Goal: Information Seeking & Learning: Stay updated

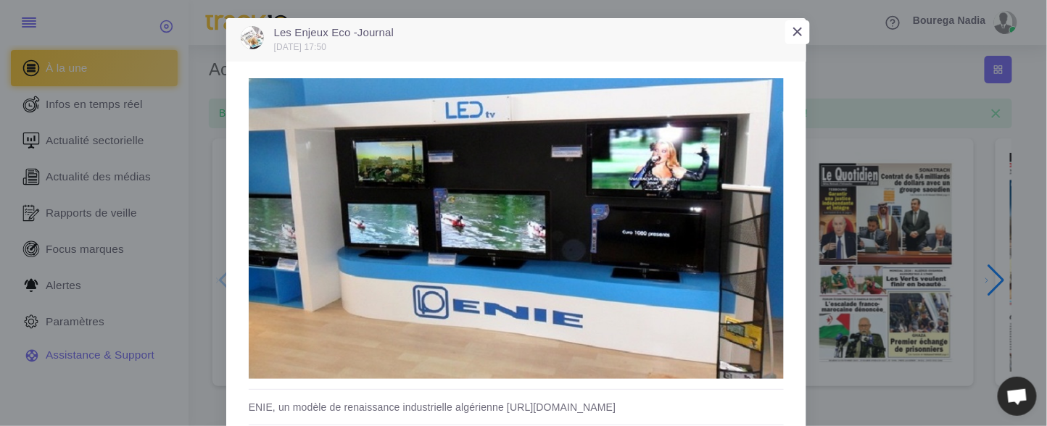
click at [797, 27] on button "×" at bounding box center [797, 32] width 25 height 25
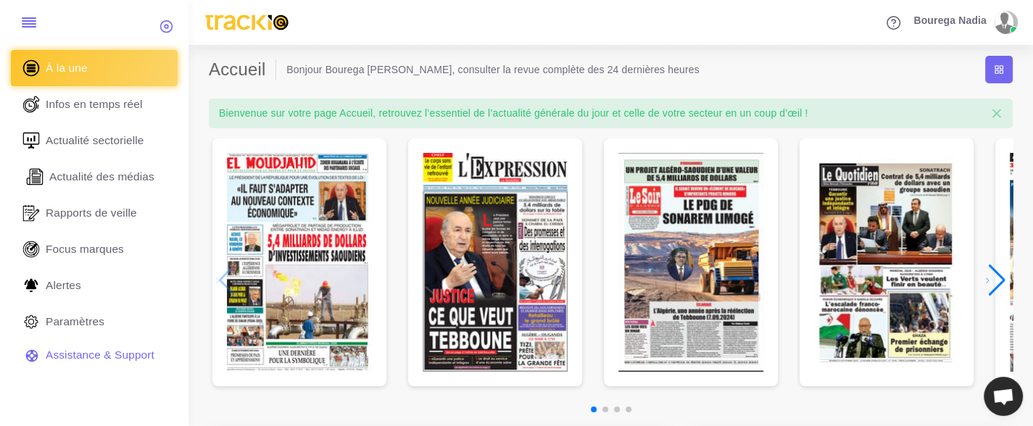
click at [105, 179] on span "Actualité des médias" at bounding box center [101, 177] width 105 height 16
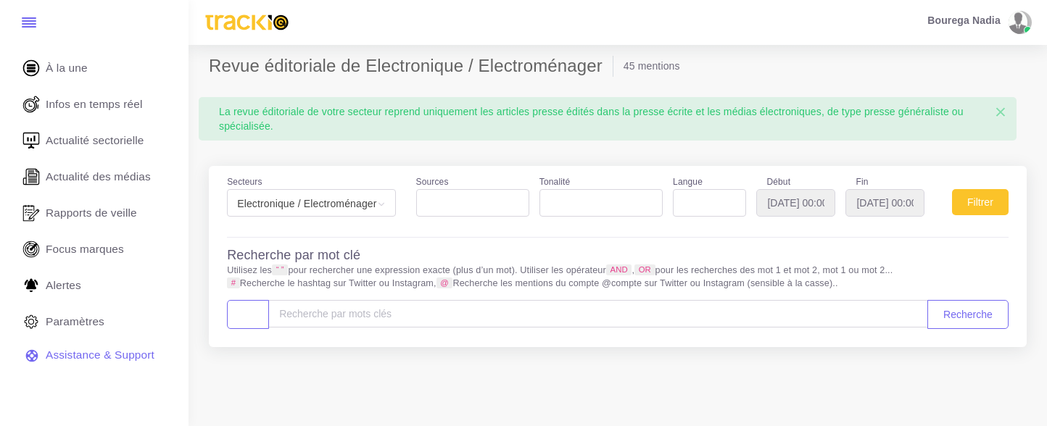
select select
type input "2025-09-14"
type input "2025-10-15"
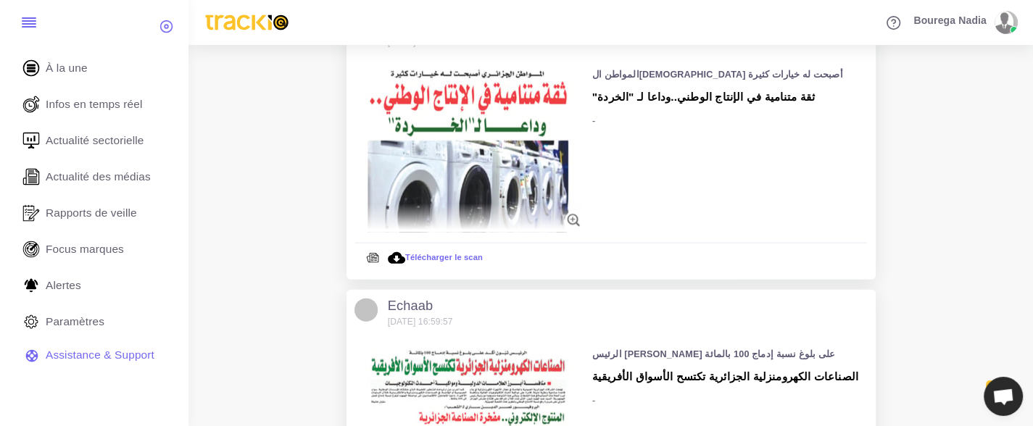
scroll to position [2706, 0]
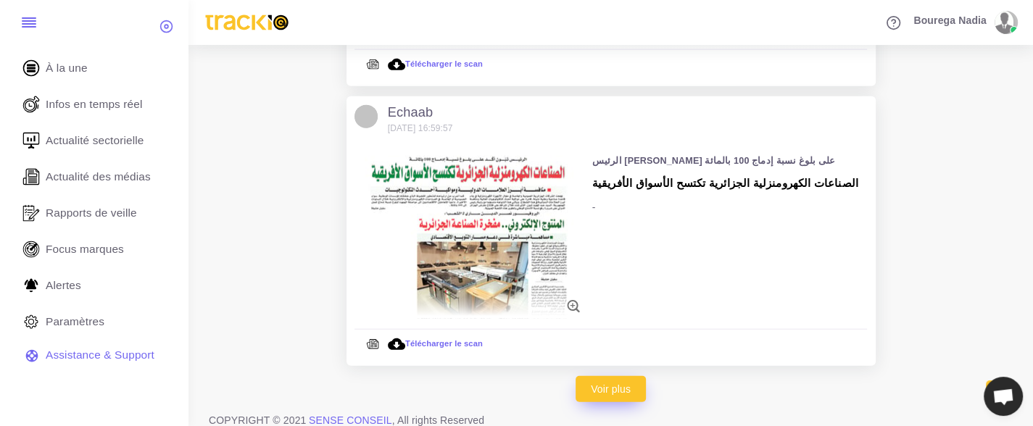
click at [613, 394] on link "Voir plus" at bounding box center [611, 389] width 70 height 26
